Goal: Check status: Check status

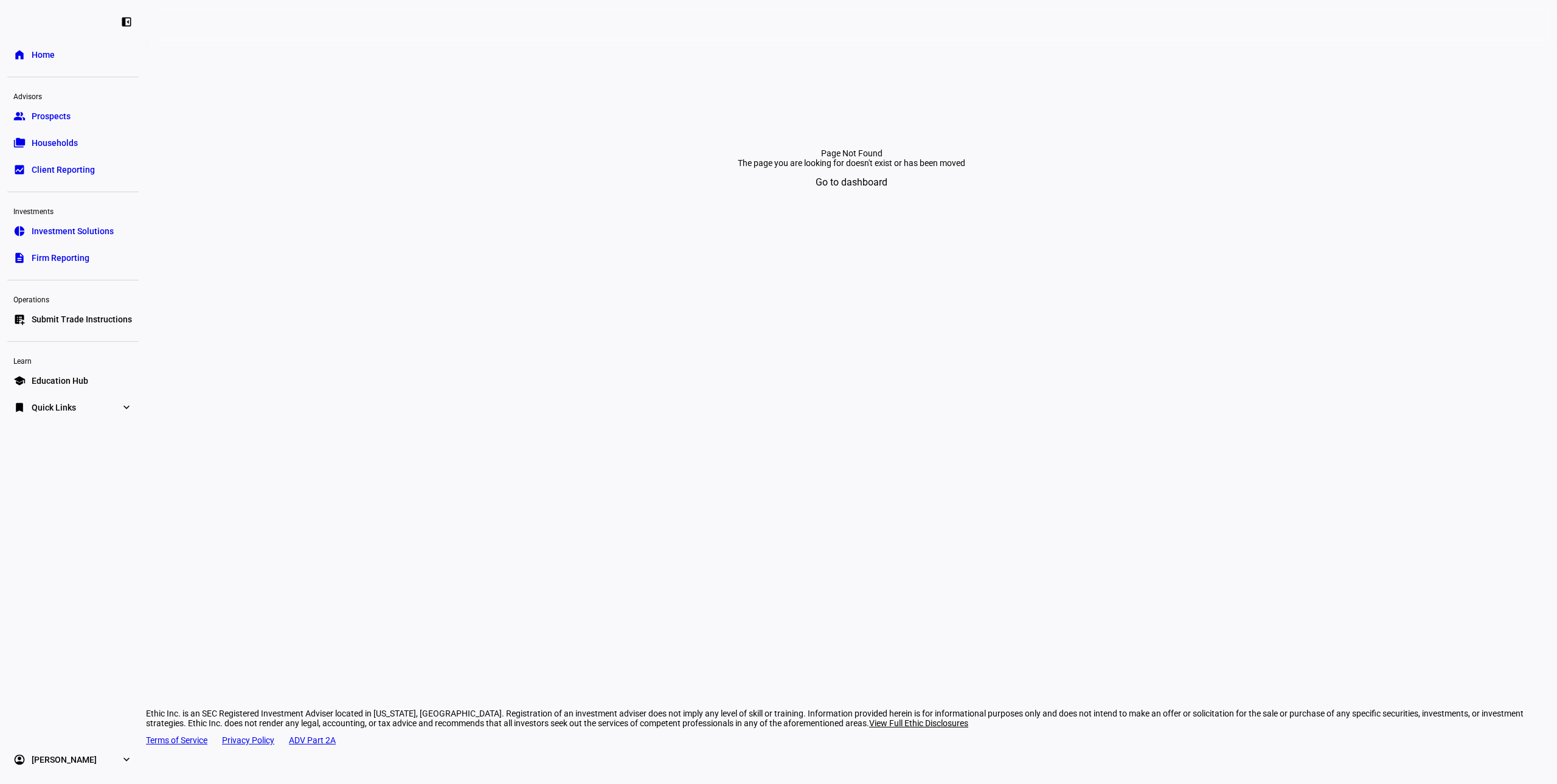
click at [50, 137] on span "Households" at bounding box center [54, 143] width 47 height 12
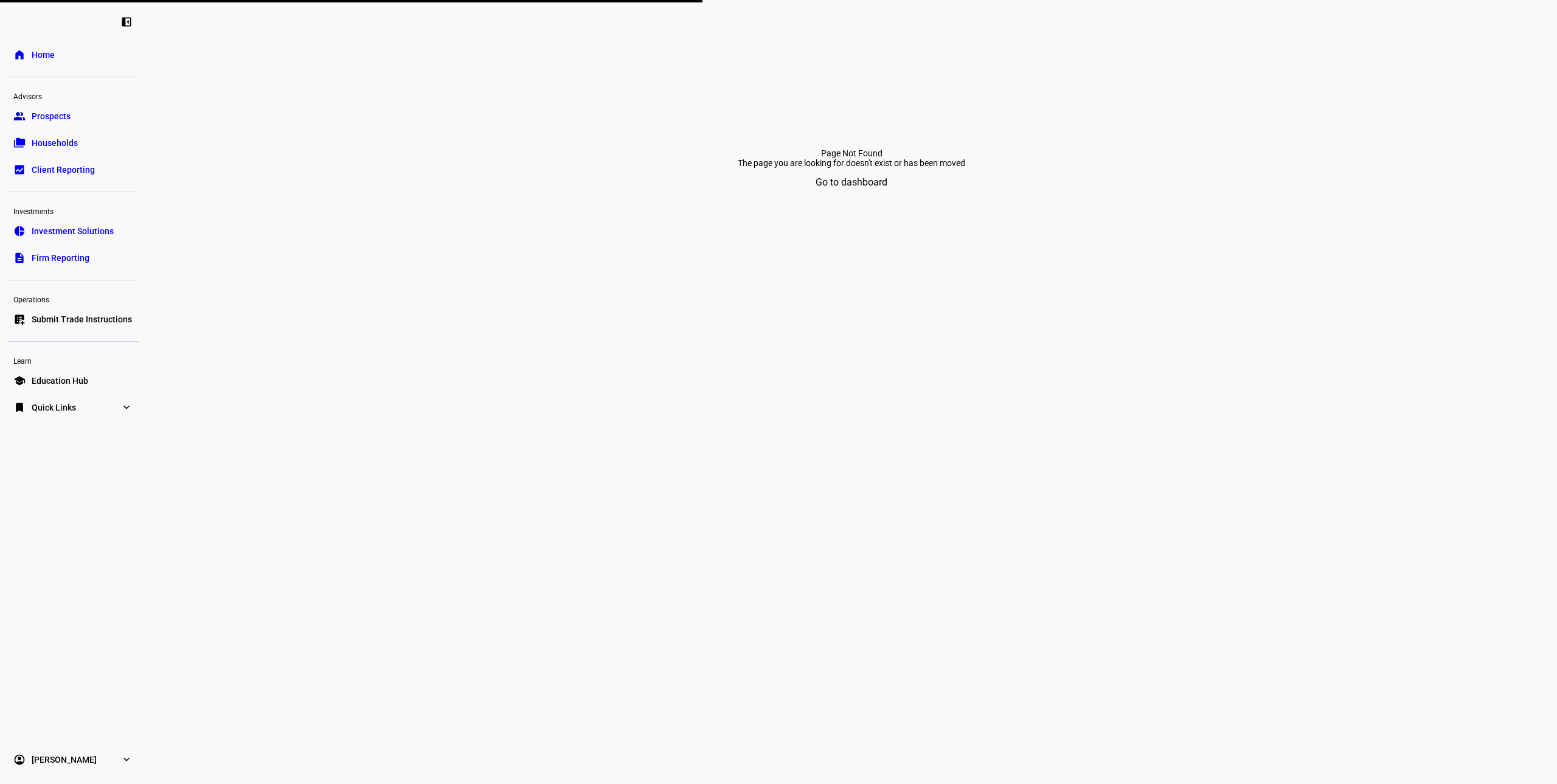
click at [863, 197] on span "Go to dashboard" at bounding box center [851, 182] width 72 height 29
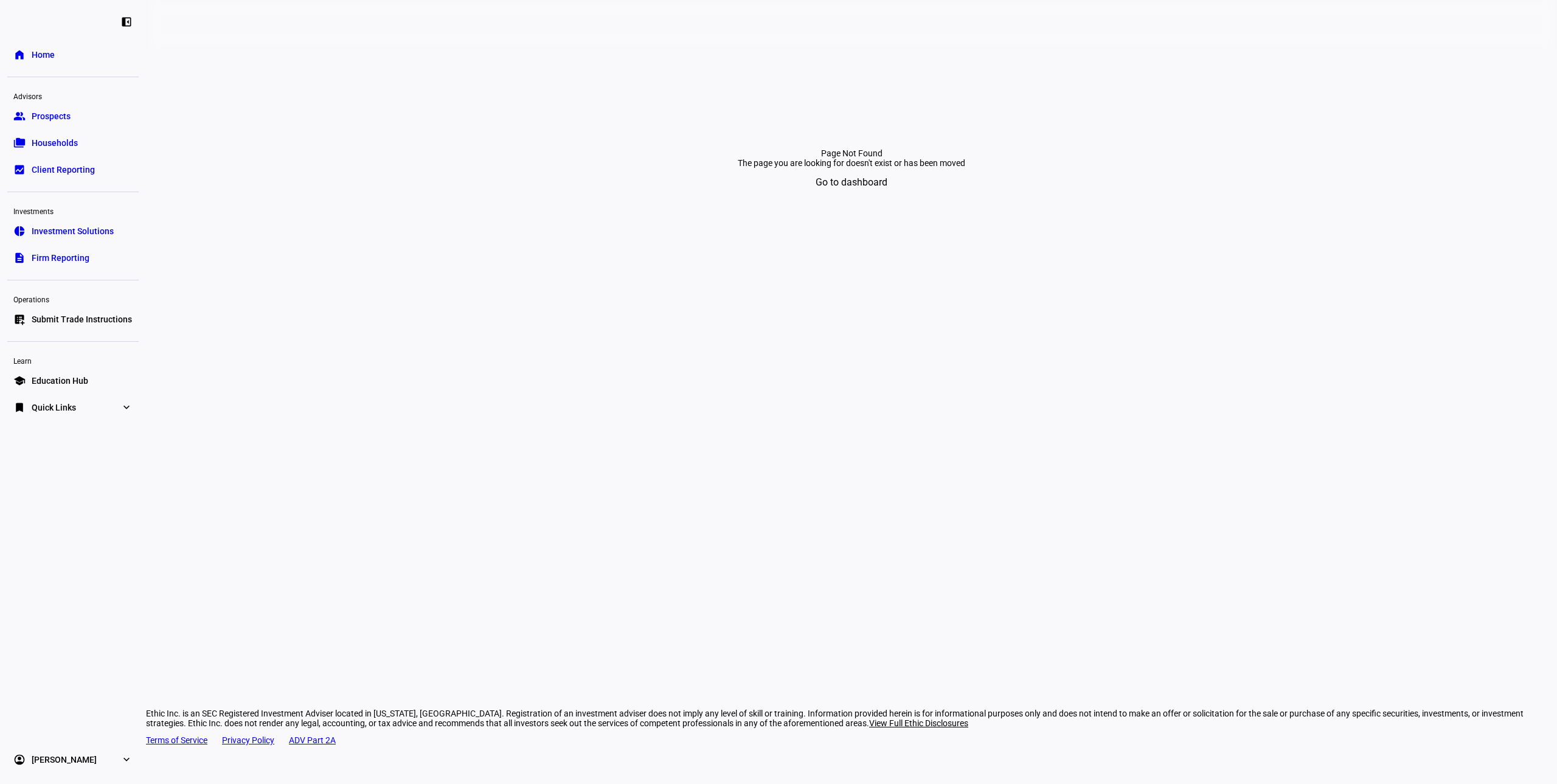
click at [62, 146] on span "Households" at bounding box center [54, 143] width 47 height 12
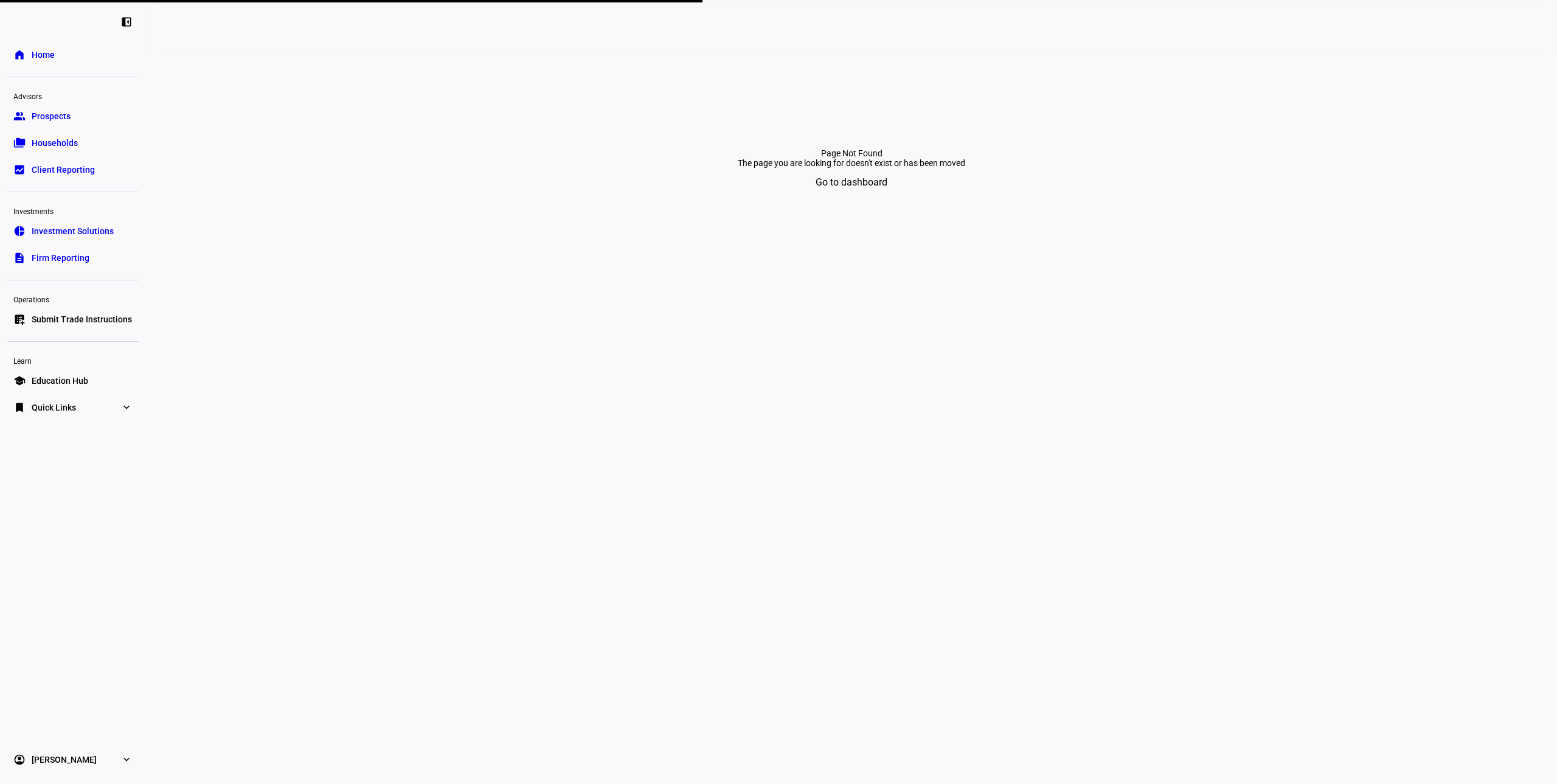
click at [56, 62] on link "home Home" at bounding box center [73, 55] width 131 height 24
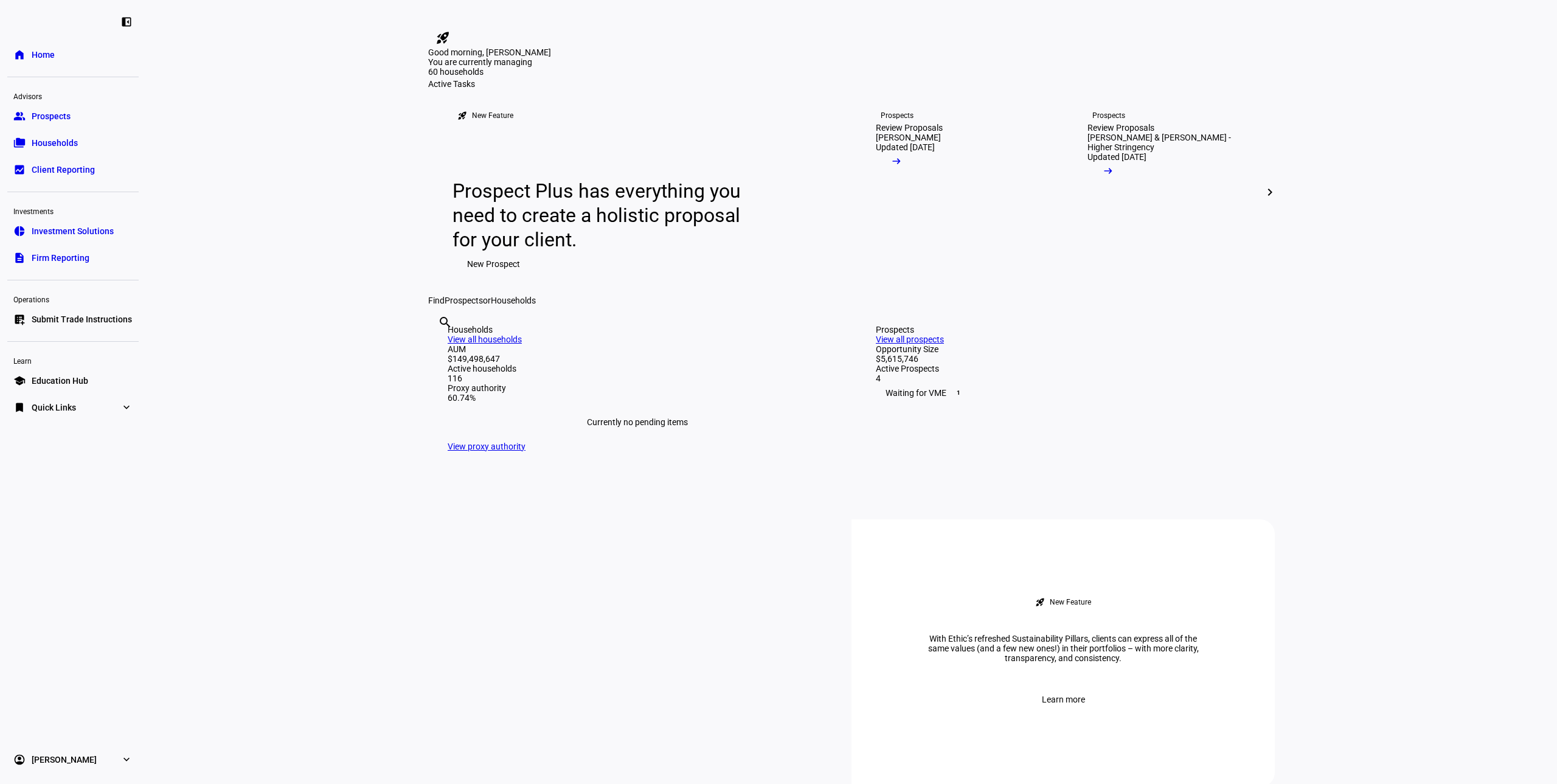
click at [60, 140] on span "Households" at bounding box center [54, 143] width 47 height 12
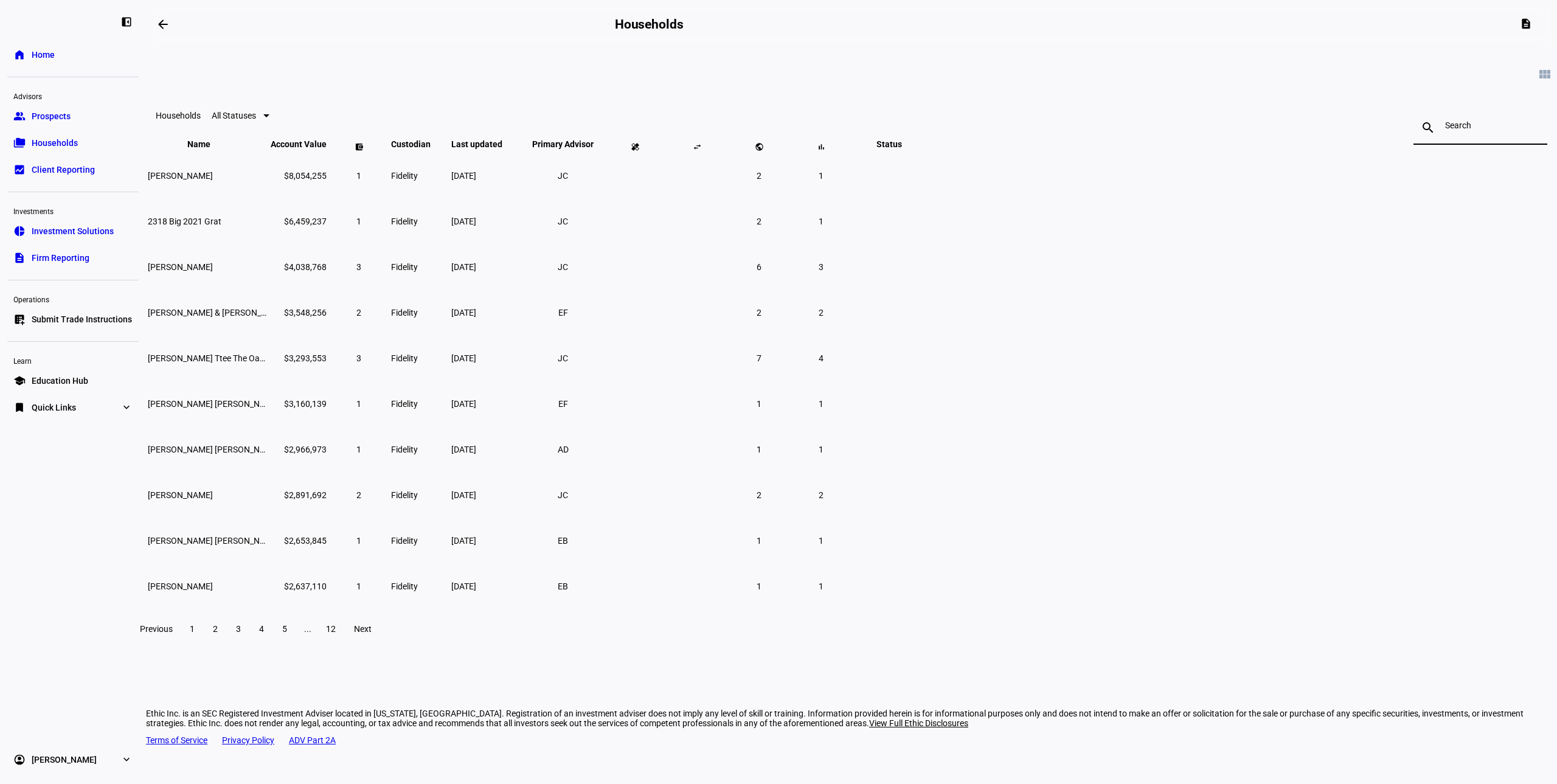
click at [1445, 130] on input at bounding box center [1480, 125] width 70 height 10
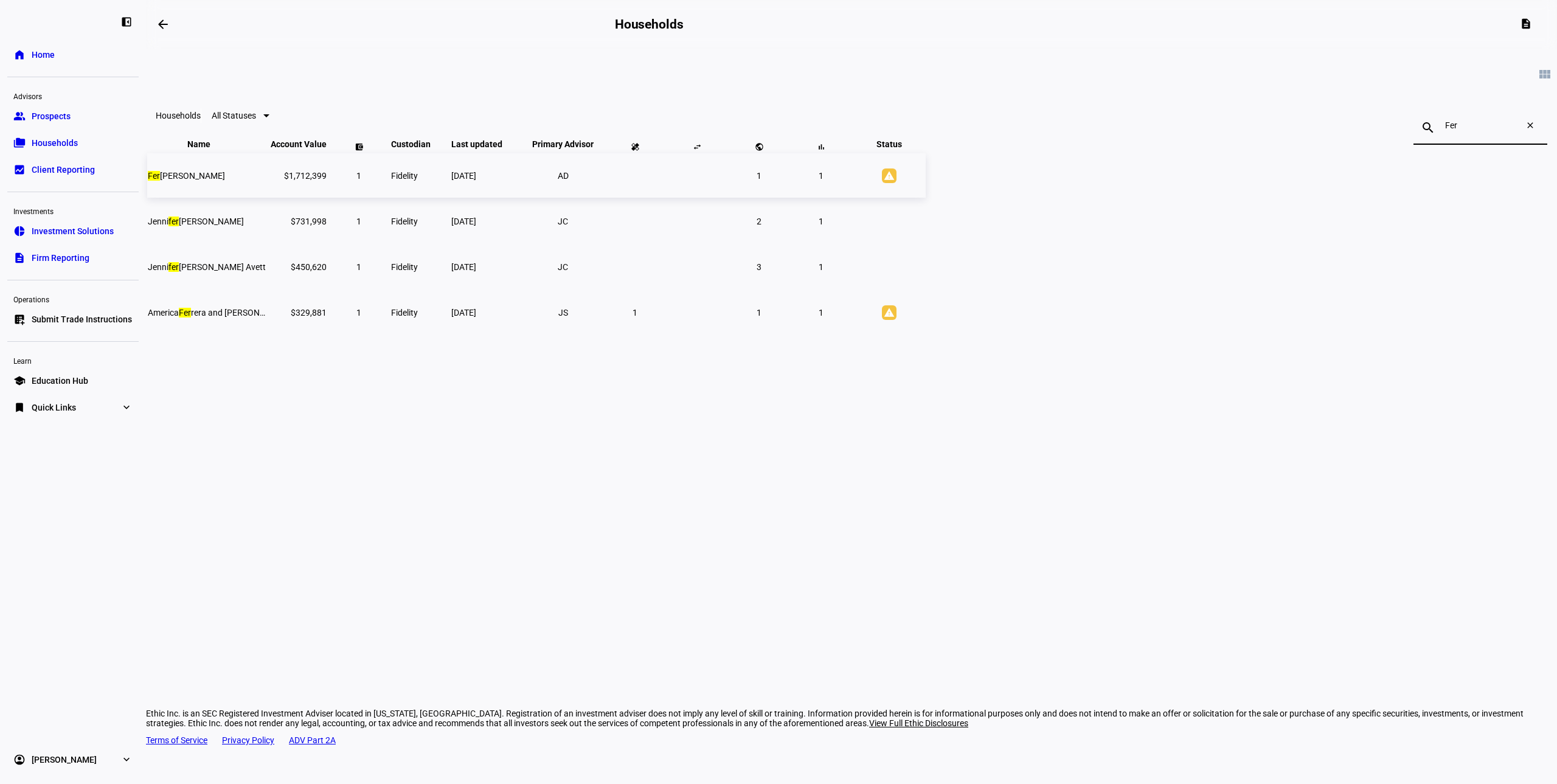
type input "Fer"
click at [225, 181] on span "Fer [PERSON_NAME]" at bounding box center [186, 175] width 77 height 10
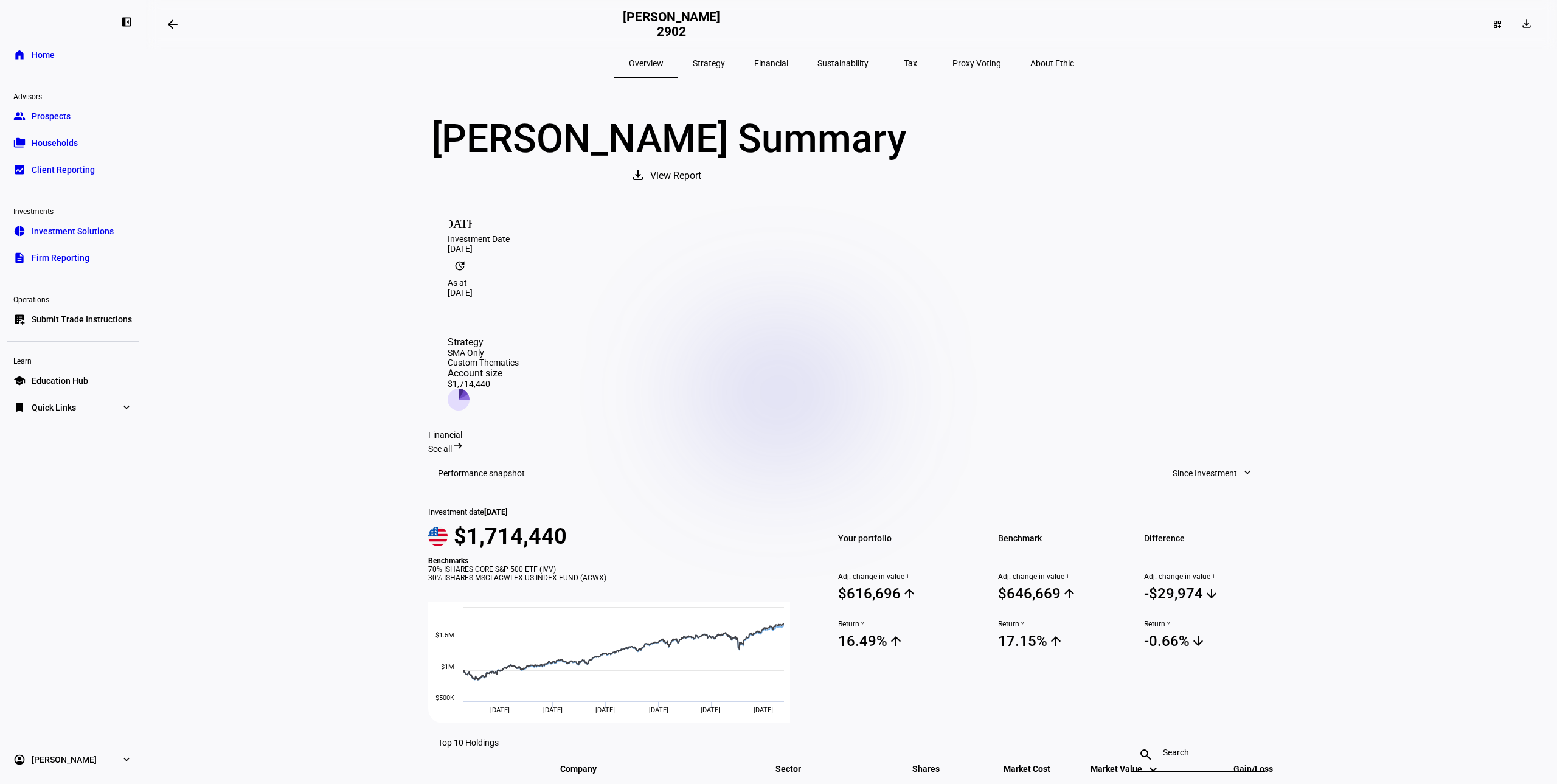
click at [63, 143] on span "Households" at bounding box center [54, 143] width 47 height 12
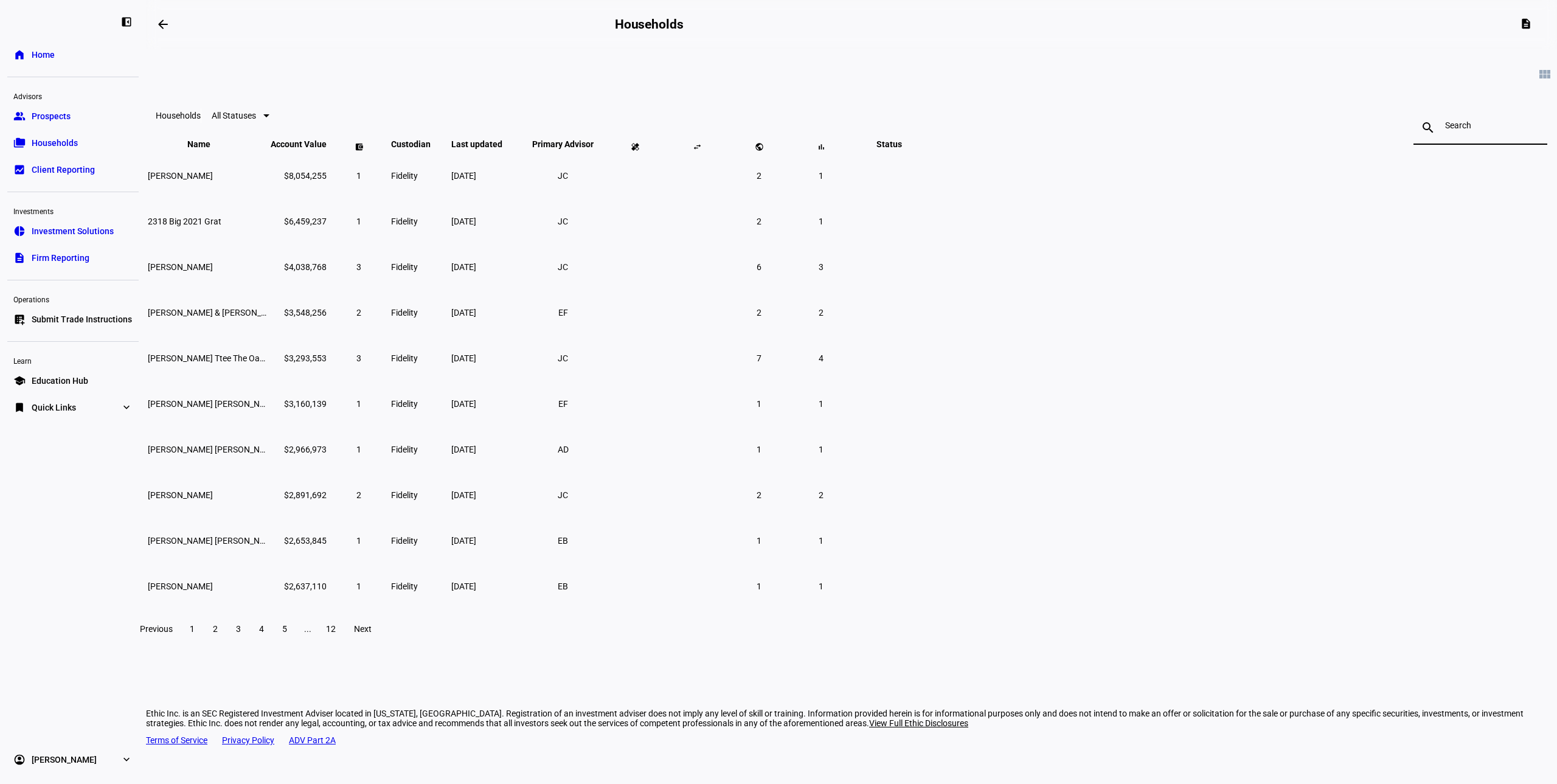
click at [1445, 124] on input at bounding box center [1480, 125] width 70 height 10
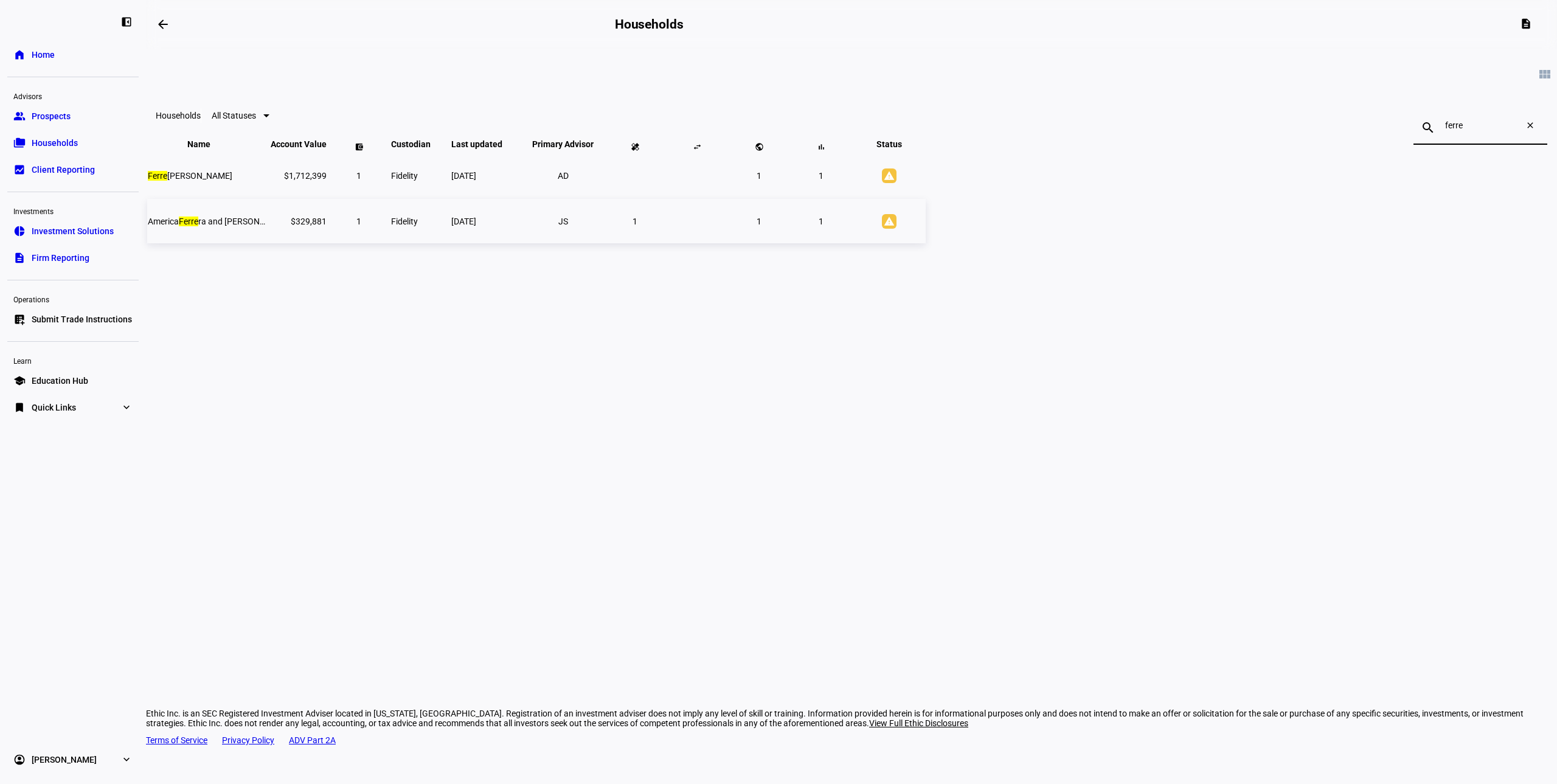
type input "ferre"
click at [289, 227] on span "America [PERSON_NAME] and [PERSON_NAME]" at bounding box center [219, 221] width 142 height 10
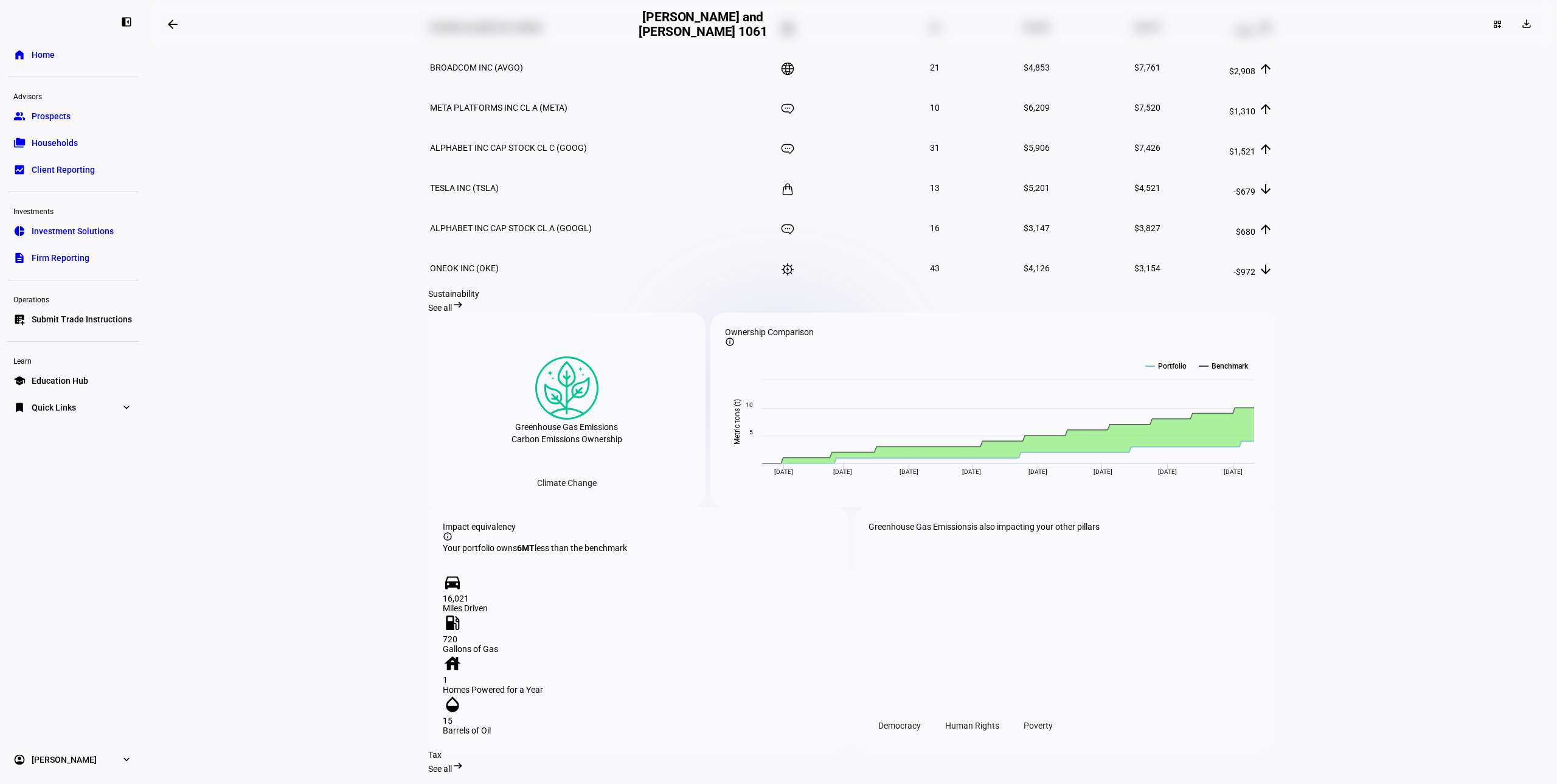
scroll to position [988, 0]
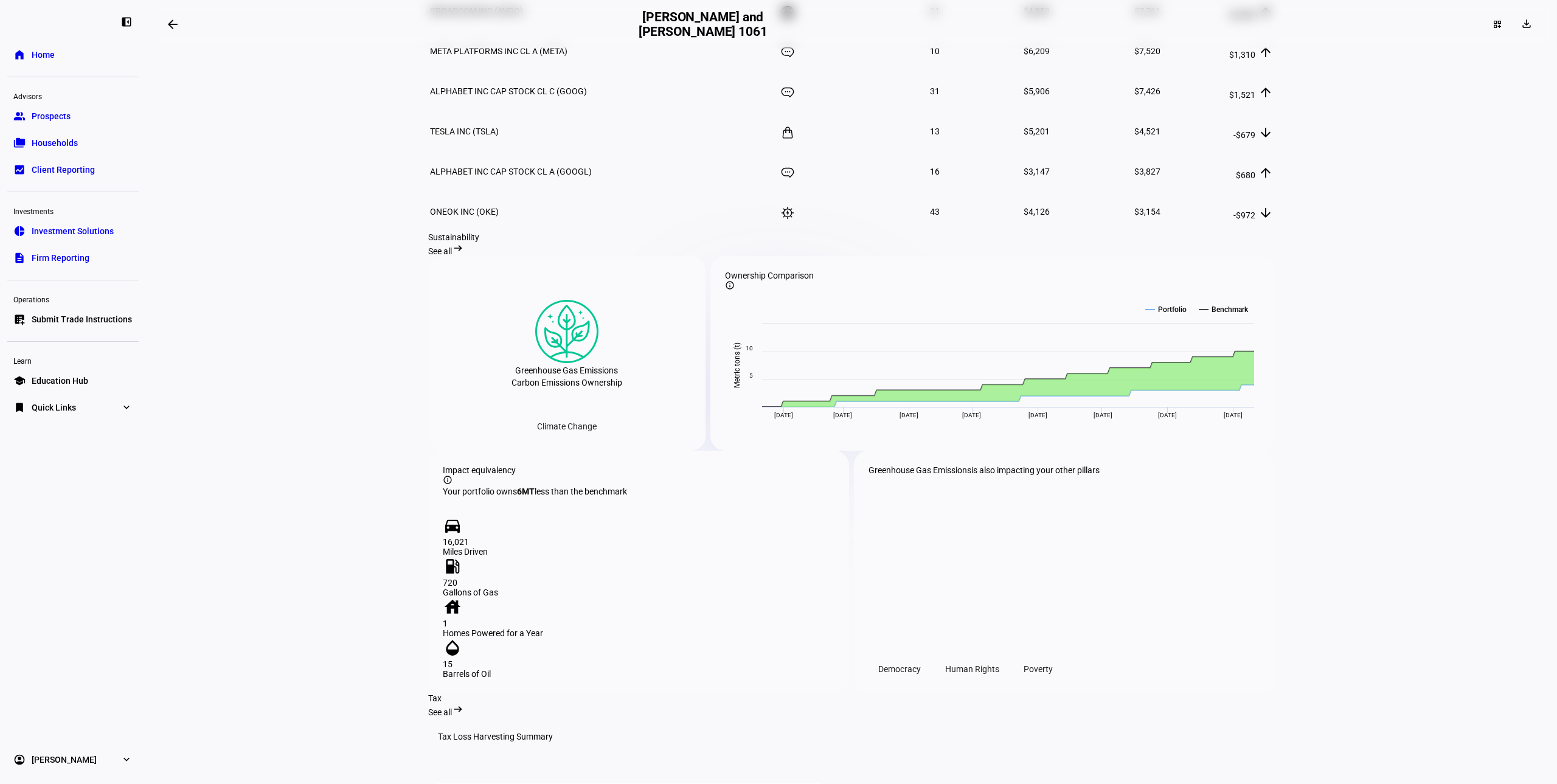
click at [452, 256] on span "See all" at bounding box center [439, 251] width 24 height 10
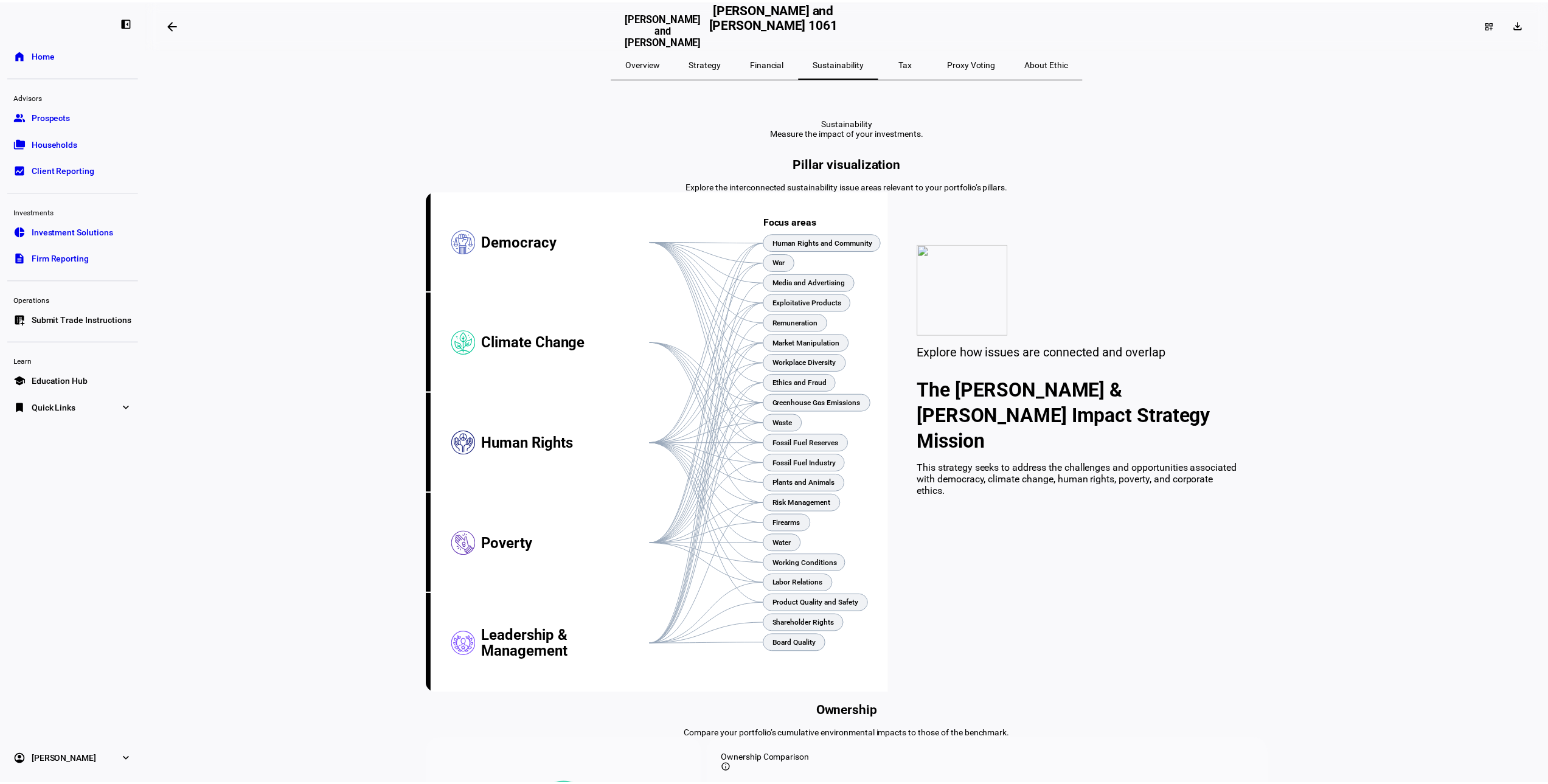
scroll to position [8, 0]
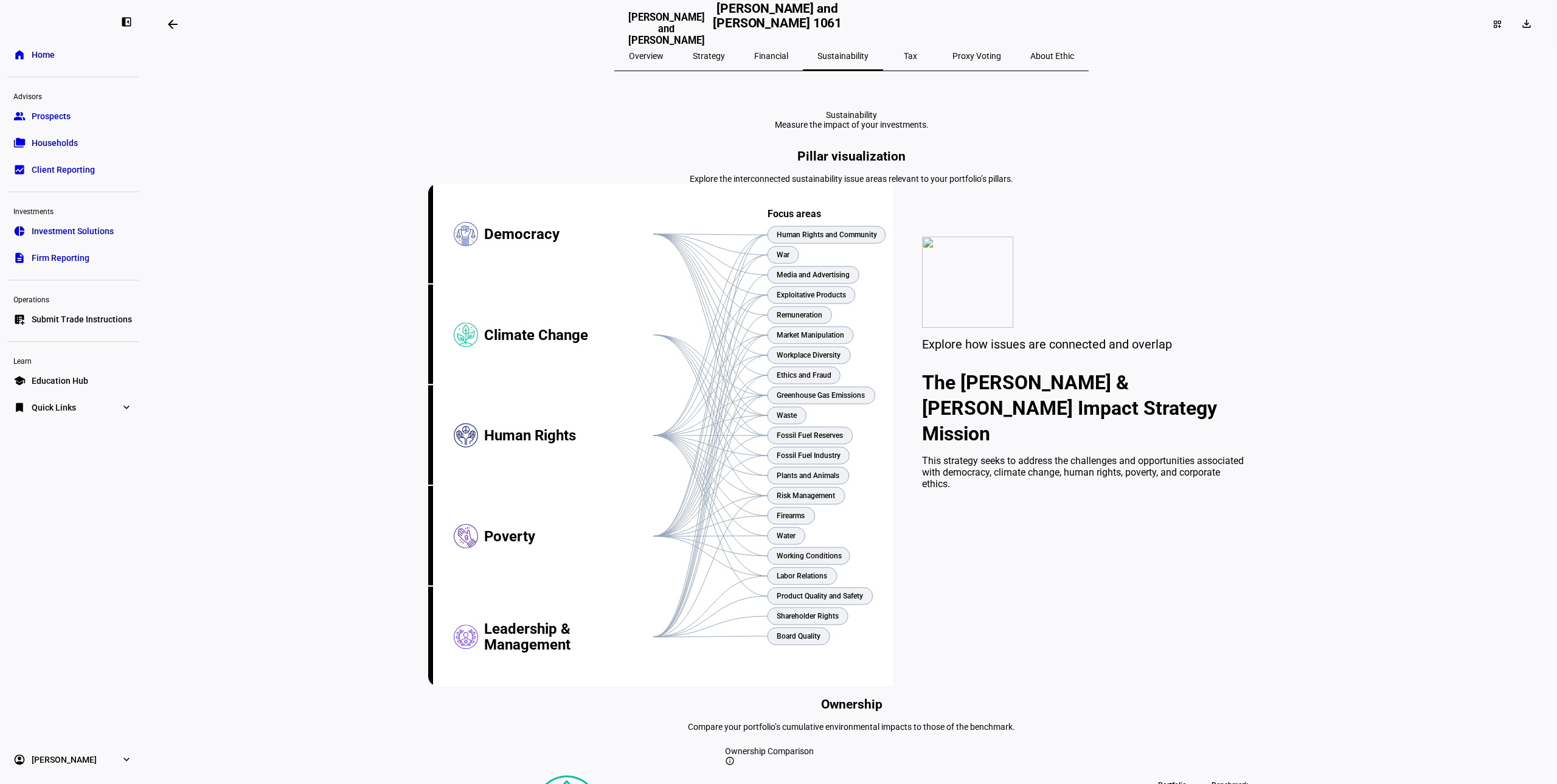
click at [664, 56] on span "Overview" at bounding box center [645, 56] width 34 height 8
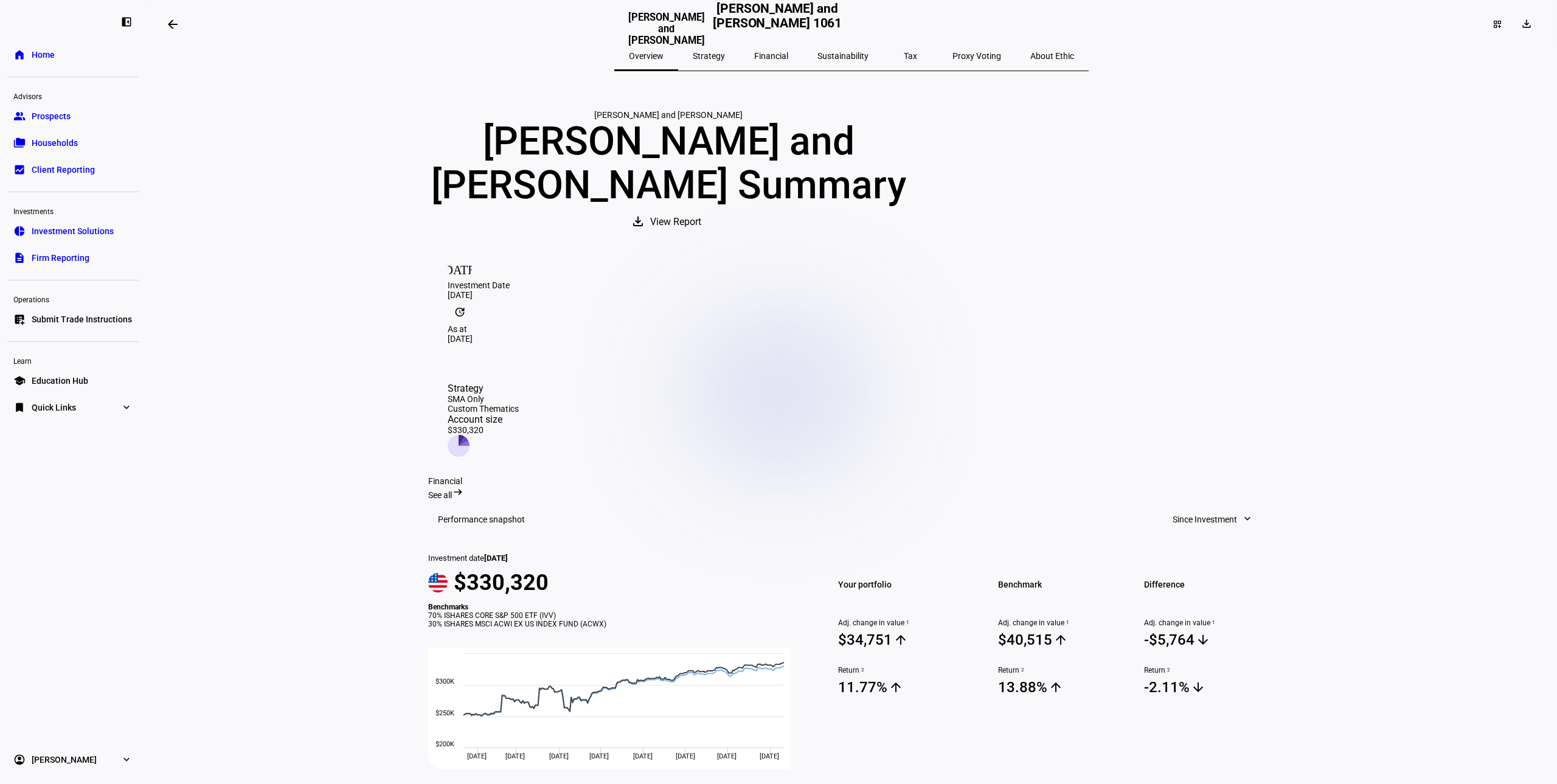
click at [701, 236] on span "View Report" at bounding box center [675, 222] width 51 height 29
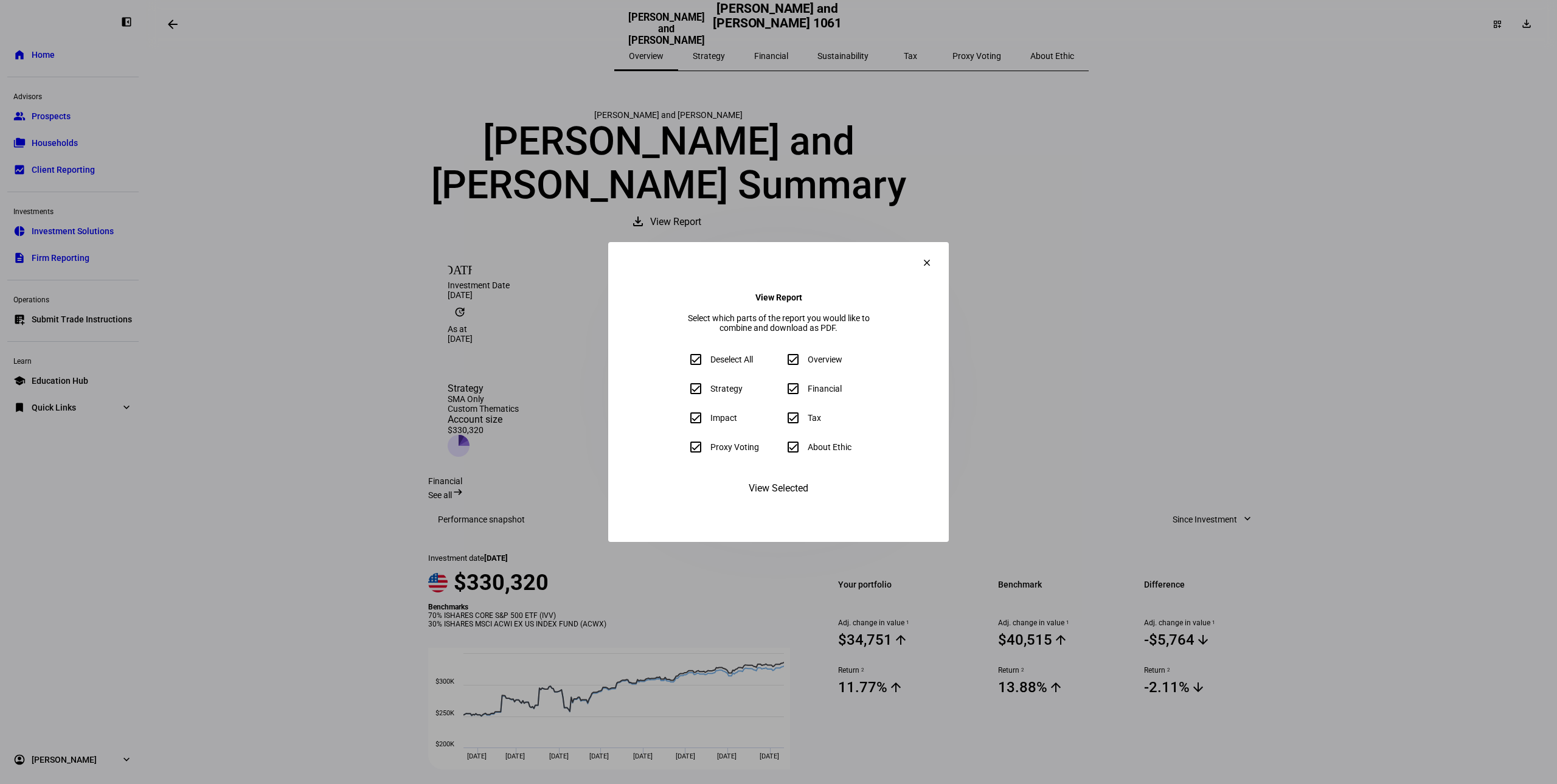
click at [766, 503] on span "View Selected" at bounding box center [778, 488] width 60 height 29
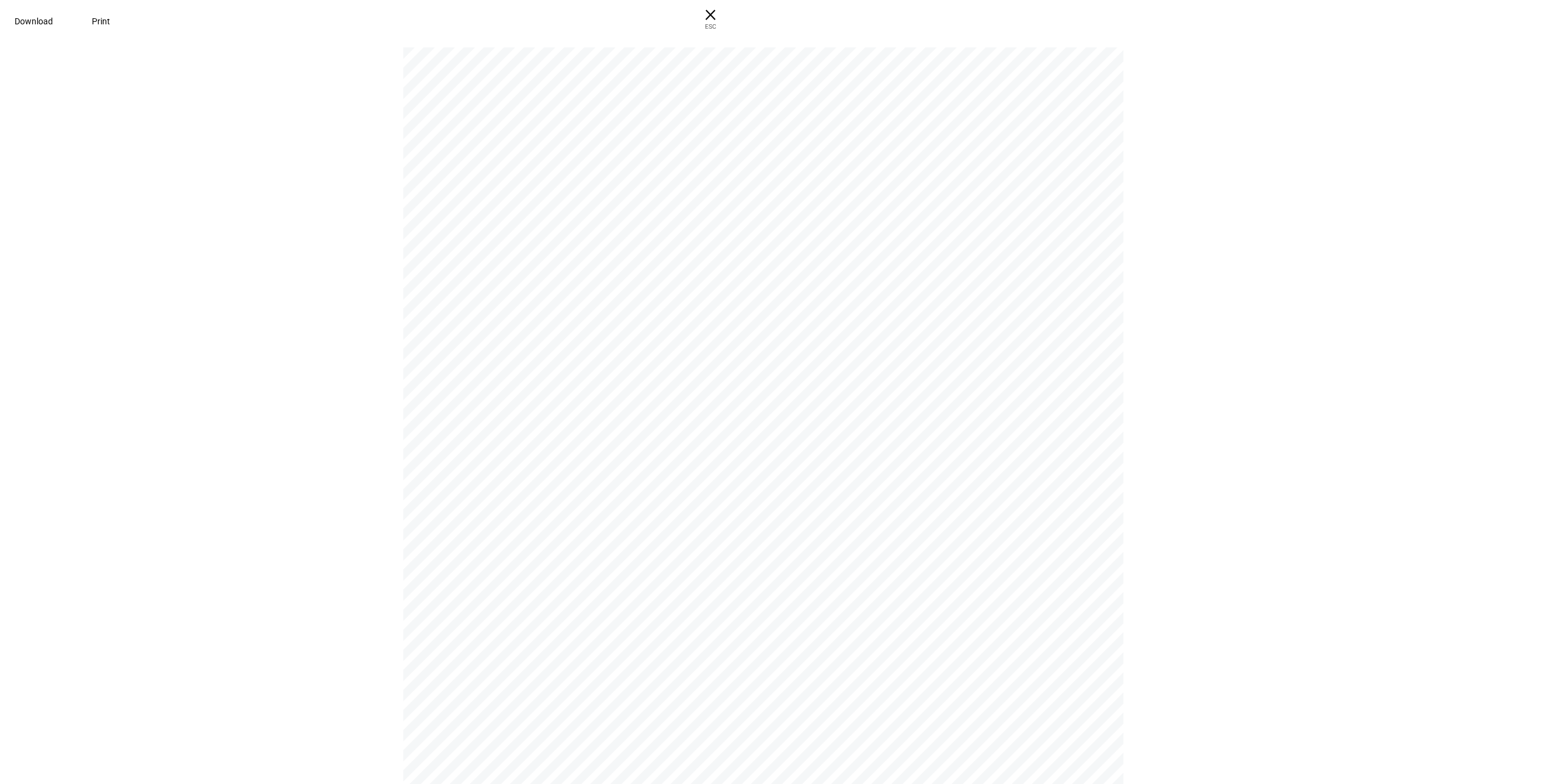
scroll to position [692, 0]
click at [563, 388] on div "[PERSON_NAME] and [PERSON_NAME] [PERSON_NAME] and [PERSON_NAME] [PERSON_NAME] a…" at bounding box center [769, 520] width 731 height 946
